Goal: Find specific page/section: Find specific page/section

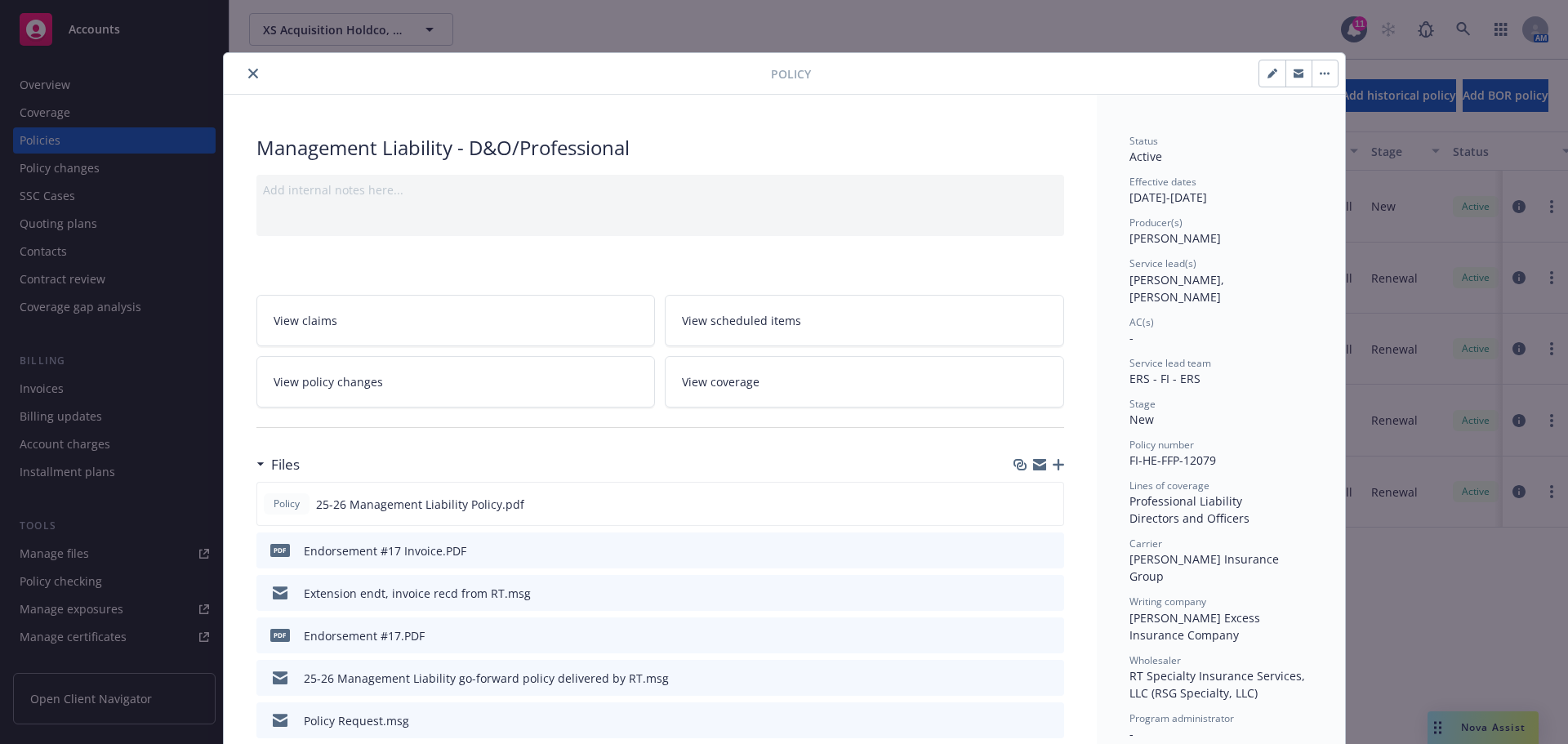
scroll to position [49, 0]
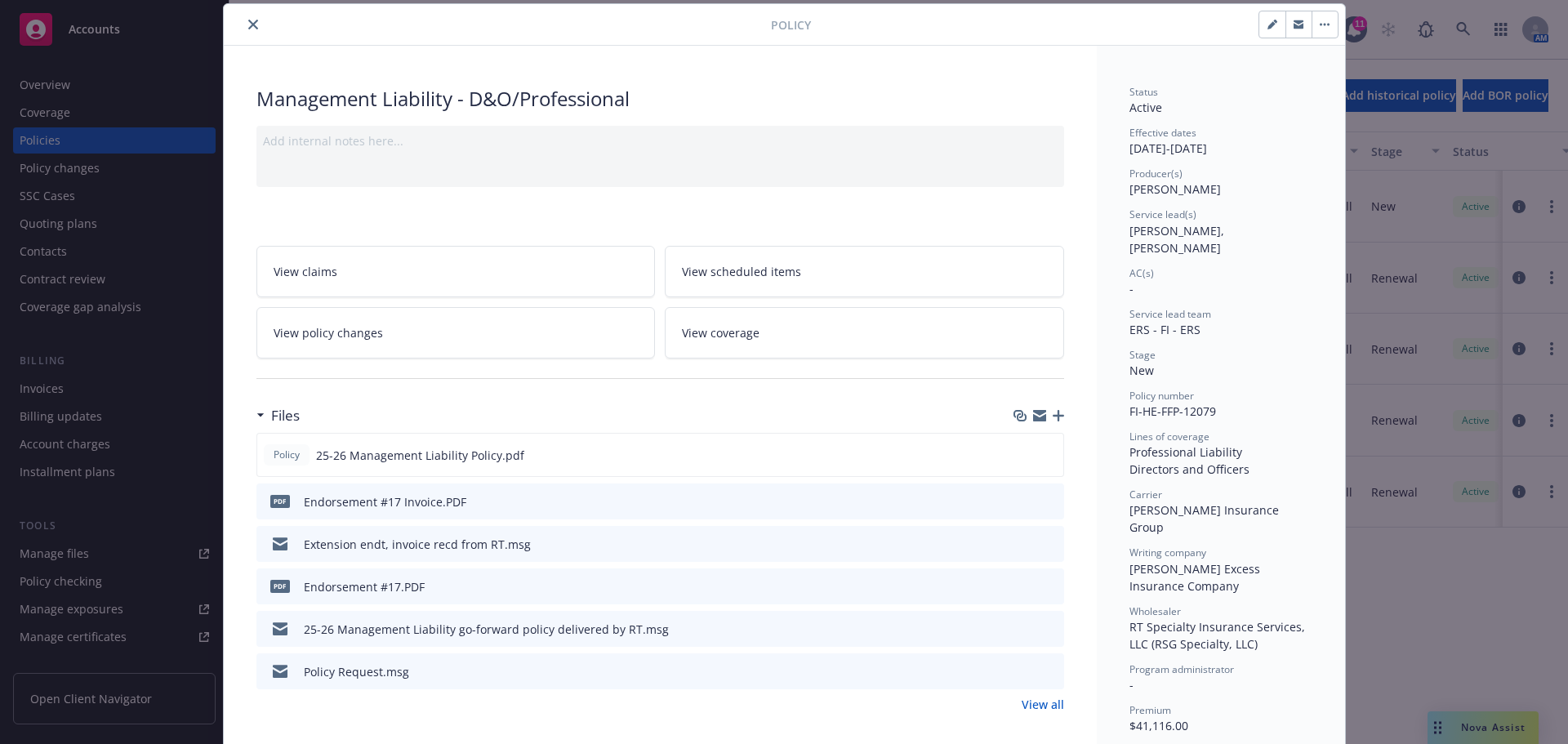
click at [248, 21] on icon "close" at bounding box center [253, 24] width 9 height 9
